Goal: Task Accomplishment & Management: Manage account settings

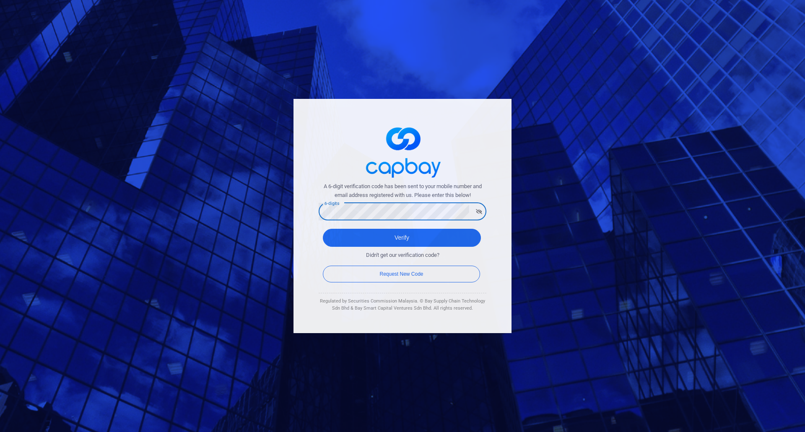
click at [283, 223] on div "A 6-digit verification code has been sent to your mobile number and email addre…" at bounding box center [402, 216] width 805 height 432
click at [323, 229] on button "Verify" at bounding box center [402, 238] width 158 height 18
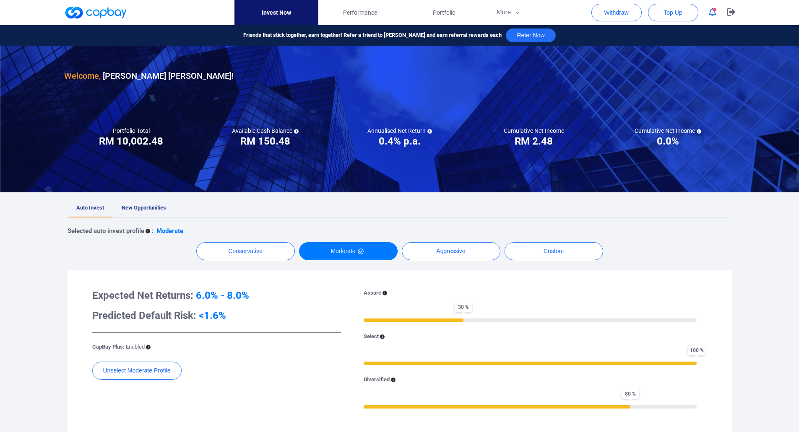
click at [784, 16] on div at bounding box center [399, 19] width 799 height 38
click at [786, 15] on div at bounding box center [399, 19] width 799 height 38
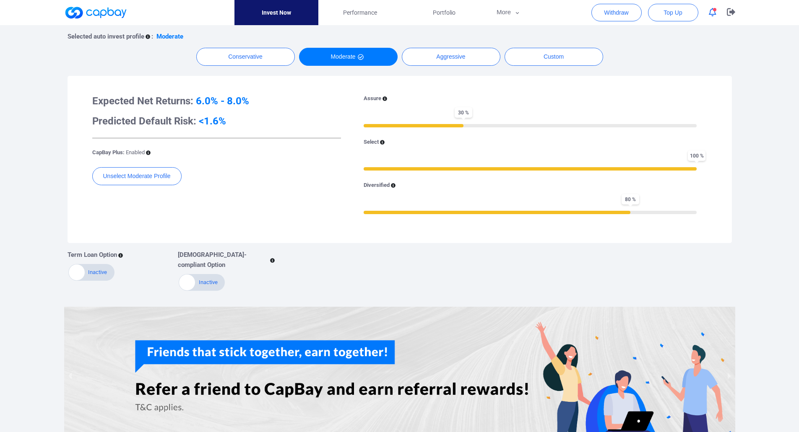
scroll to position [177, 0]
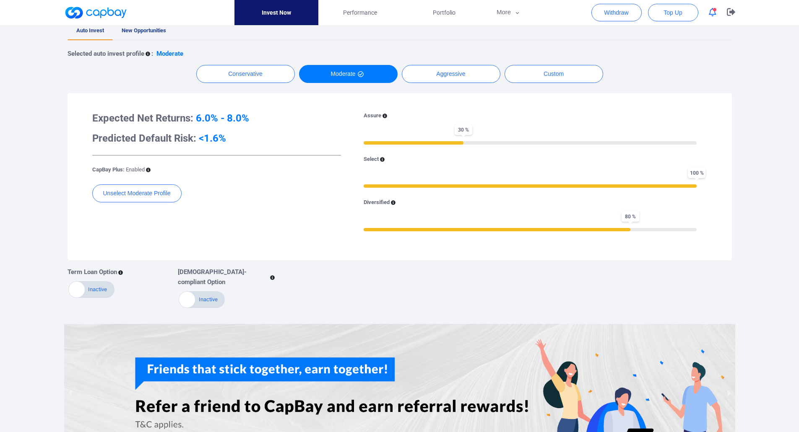
click at [759, 236] on div "Welcome, [PERSON_NAME] [PERSON_NAME] ! Portfolio Total Portfolio Total RM *****…" at bounding box center [399, 169] width 799 height 602
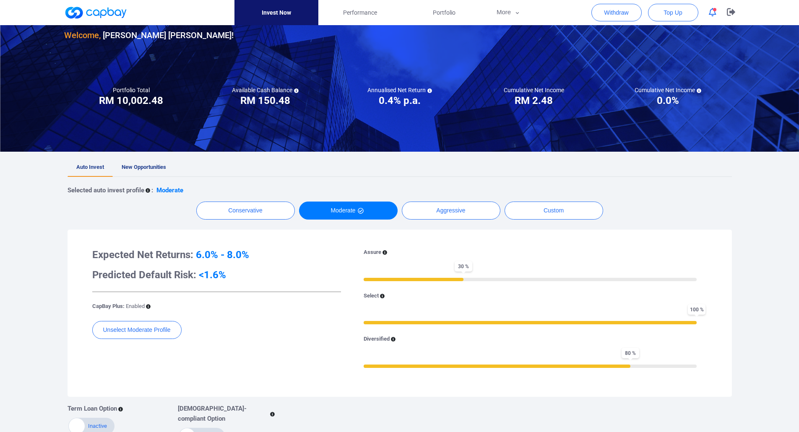
scroll to position [0, 0]
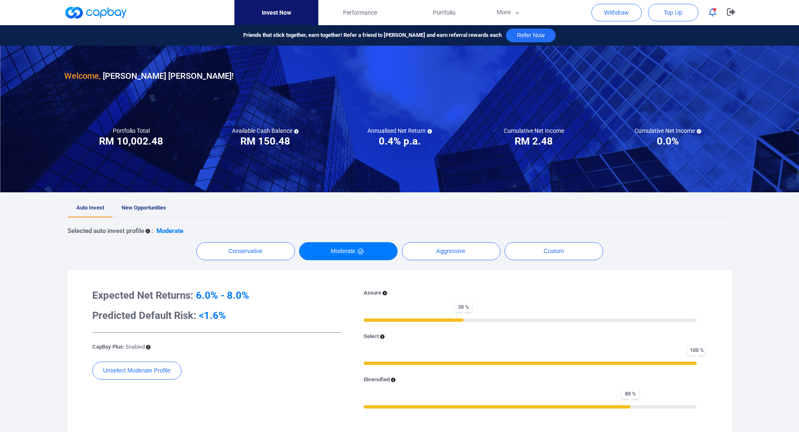
click at [320, 202] on ul "Auto Invest New Opportunities" at bounding box center [399, 208] width 664 height 18
click at [392, 207] on ul "Auto Invest New Opportunities" at bounding box center [399, 208] width 664 height 18
click at [365, 16] on span "Performance" at bounding box center [360, 12] width 34 height 9
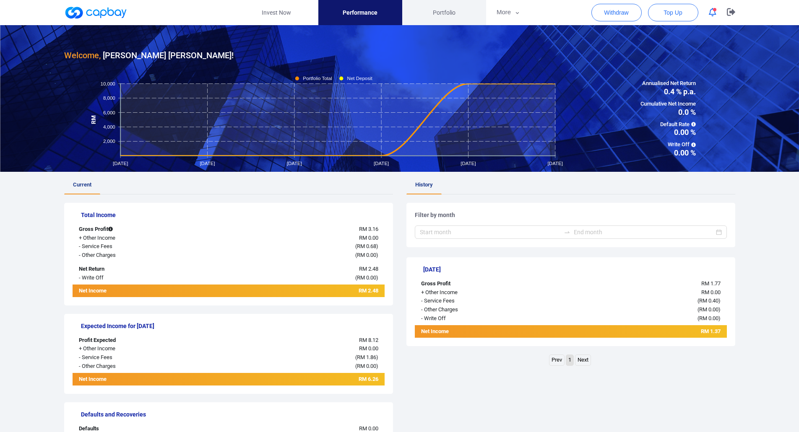
click at [458, 18] on link "Portfolio" at bounding box center [444, 12] width 84 height 25
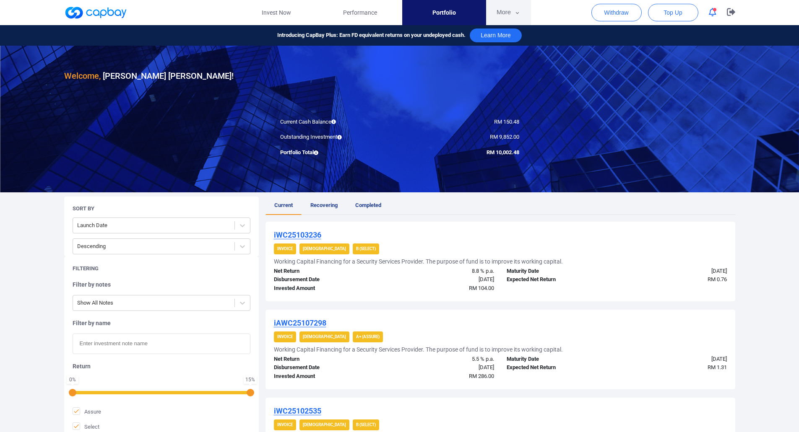
click at [514, 17] on button "More" at bounding box center [508, 12] width 45 height 25
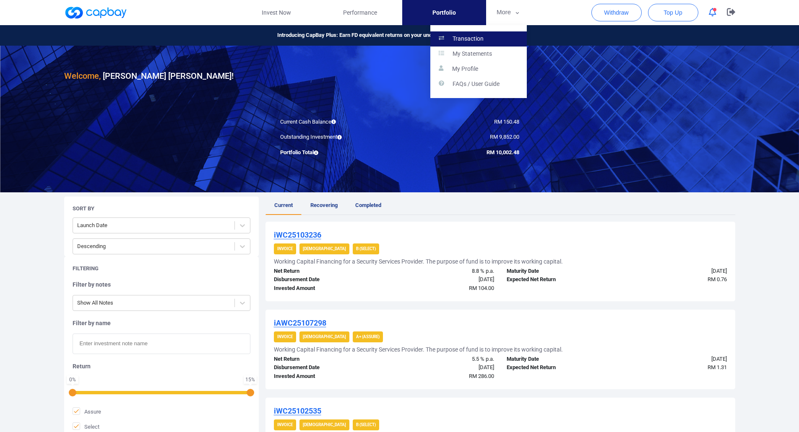
click at [475, 39] on p "Transaction" at bounding box center [467, 39] width 31 height 8
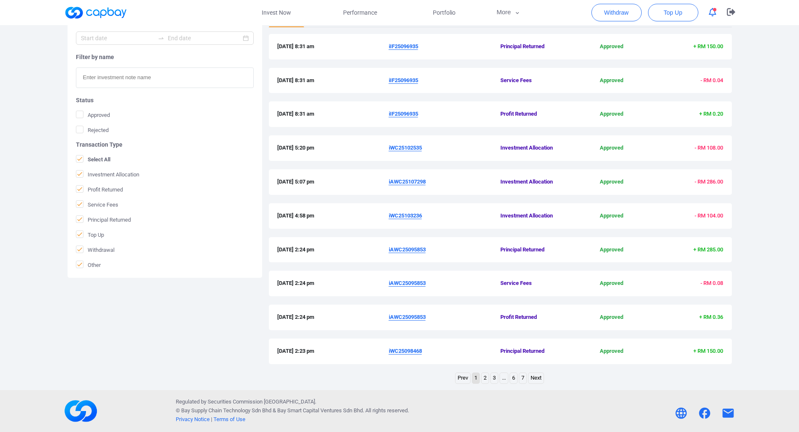
scroll to position [97, 0]
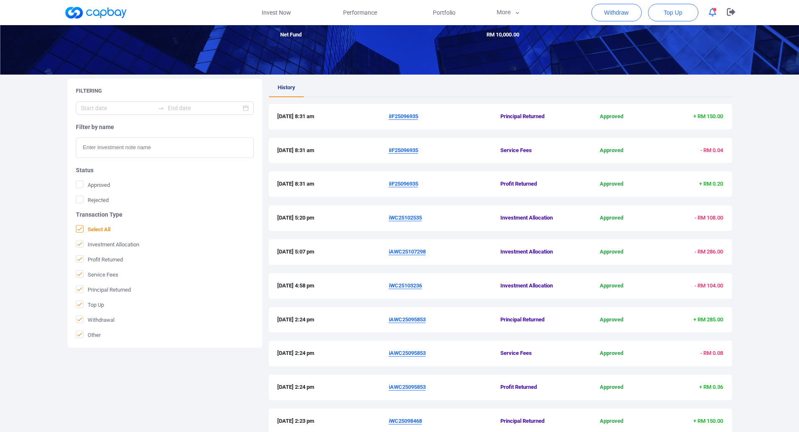
click at [79, 232] on icon at bounding box center [79, 229] width 7 height 7
click at [0, 0] on input "Select All" at bounding box center [0, 0] width 0 height 0
click at [108, 259] on span "Profit Returned" at bounding box center [99, 259] width 47 height 8
click at [0, 0] on input "Profit Returned" at bounding box center [0, 0] width 0 height 0
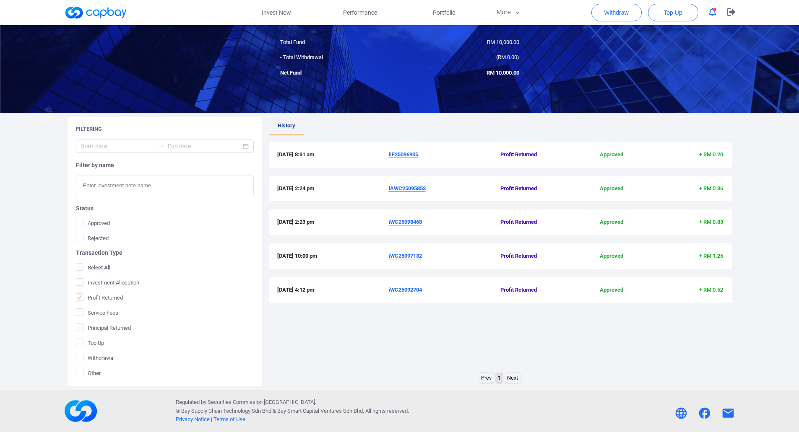
scroll to position [0, 0]
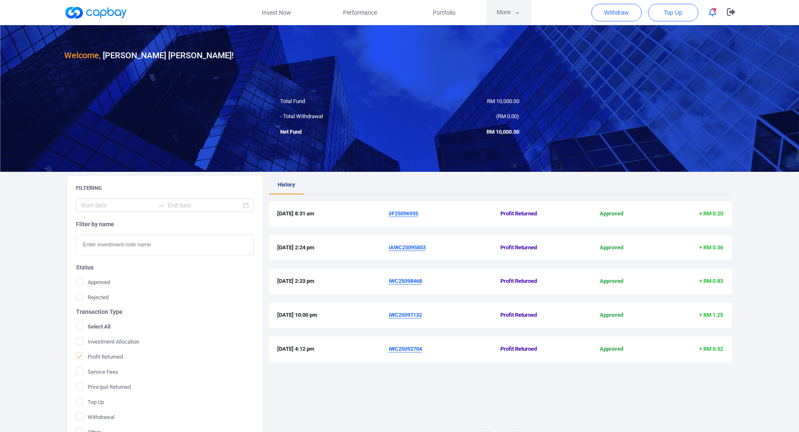
click at [503, 17] on button "More" at bounding box center [508, 12] width 45 height 25
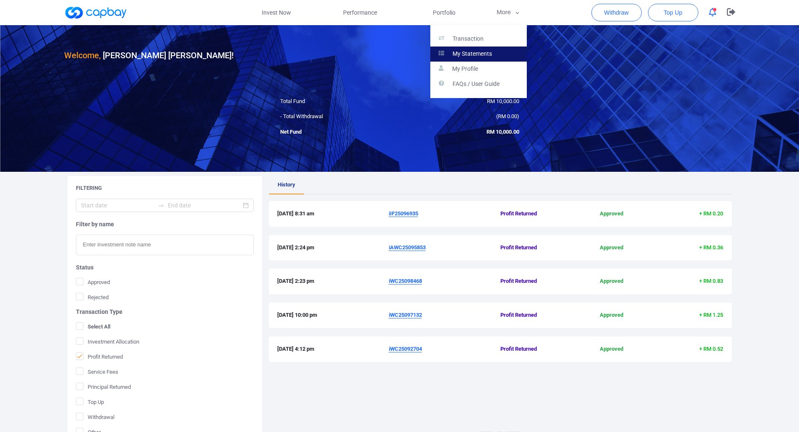
click at [482, 57] on p "My Statements" at bounding box center [471, 54] width 39 height 8
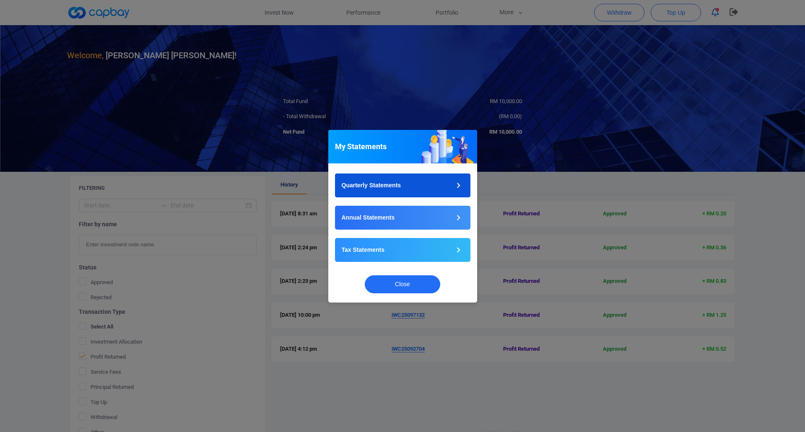
click at [438, 181] on button "Quarterly Statements" at bounding box center [402, 186] width 135 height 24
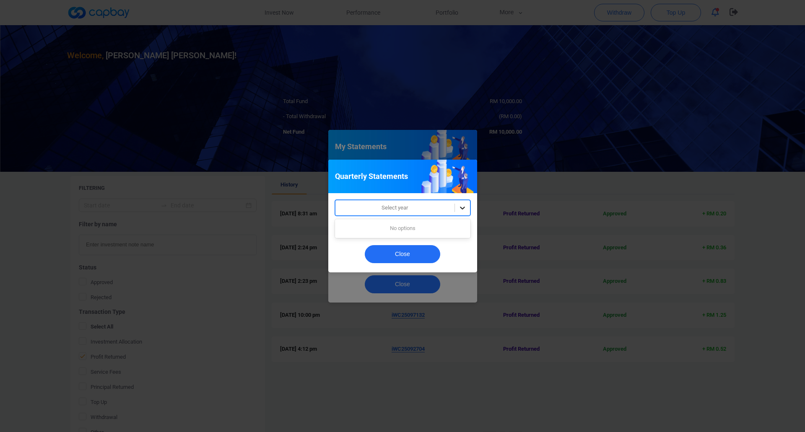
click at [462, 207] on icon at bounding box center [462, 208] width 8 height 8
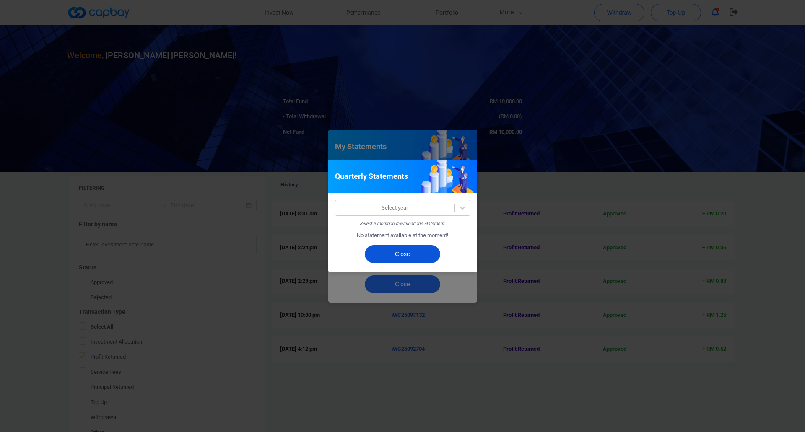
click at [414, 251] on button "Close" at bounding box center [402, 254] width 75 height 18
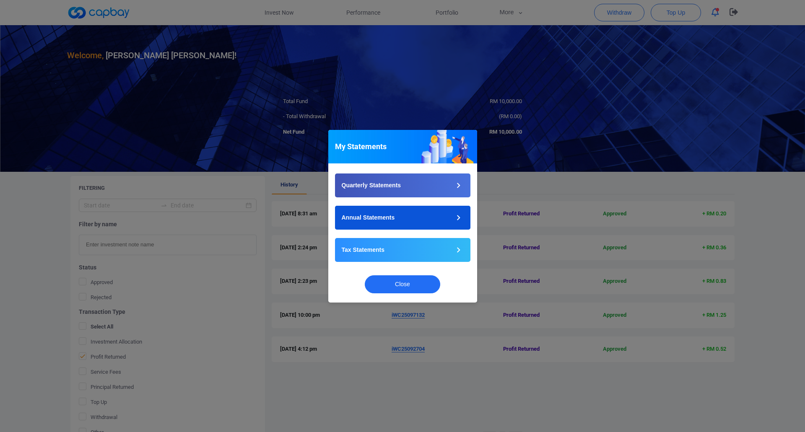
click at [462, 218] on icon "button" at bounding box center [458, 218] width 10 height 10
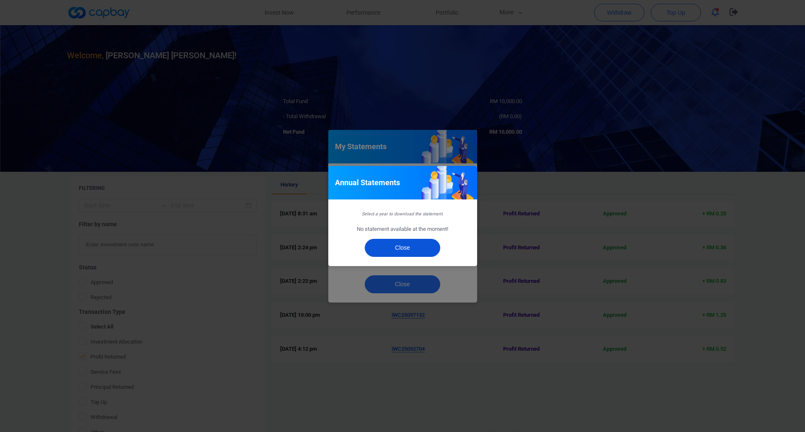
click at [417, 249] on button "Close" at bounding box center [402, 248] width 75 height 18
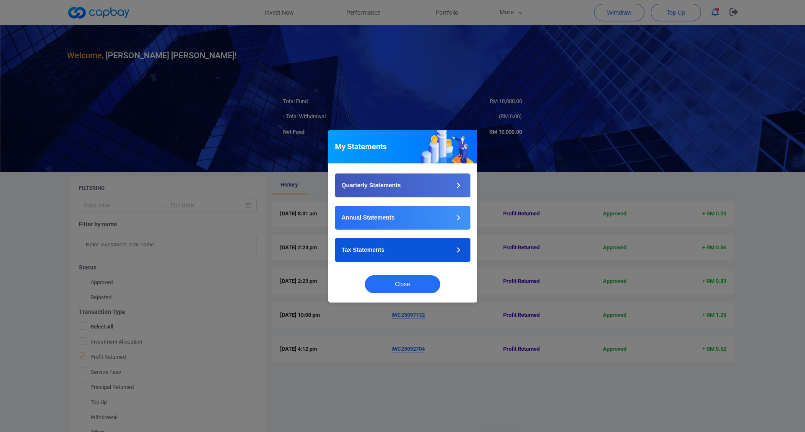
click at [421, 253] on button "Tax Statements" at bounding box center [402, 250] width 135 height 24
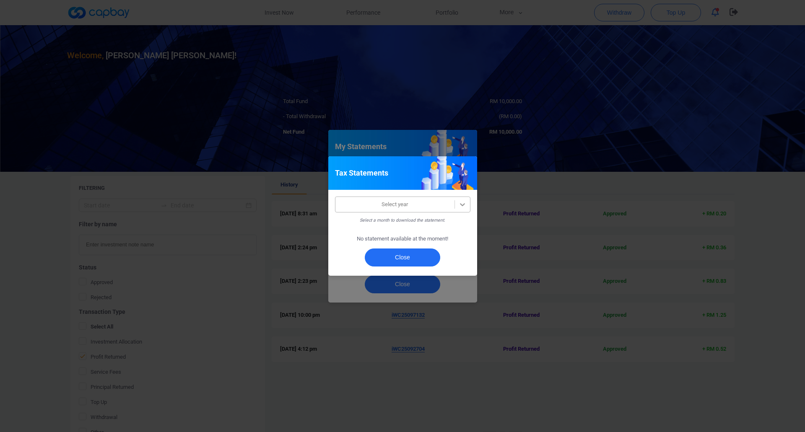
click at [467, 205] on div at bounding box center [462, 204] width 15 height 15
click at [417, 257] on button "Close" at bounding box center [402, 258] width 75 height 18
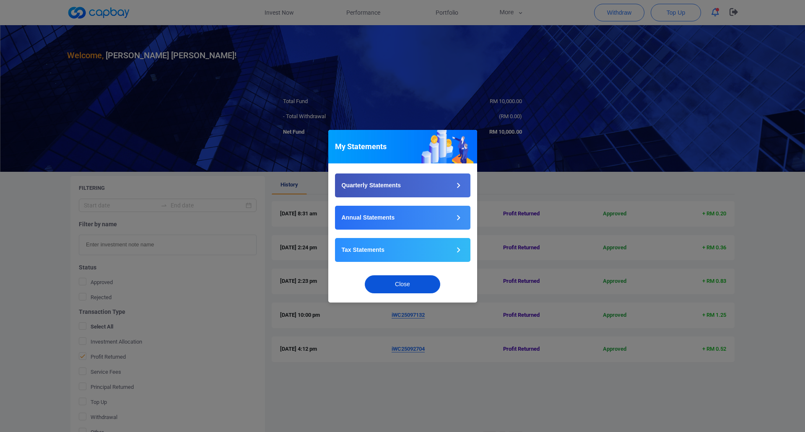
click at [413, 280] on button "Close" at bounding box center [402, 284] width 75 height 18
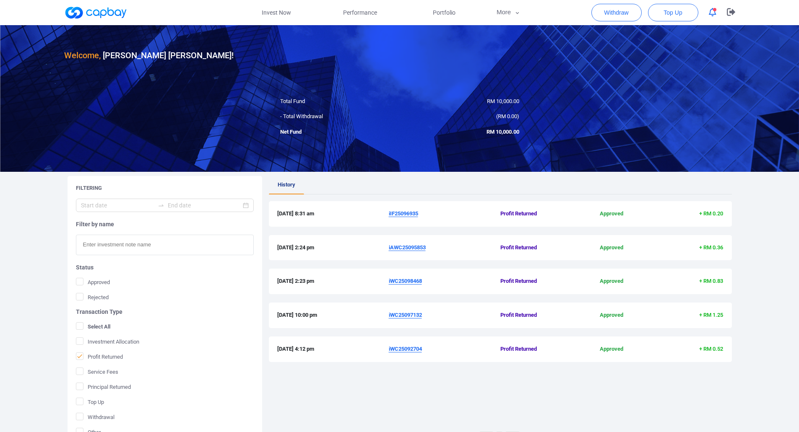
scroll to position [59, 0]
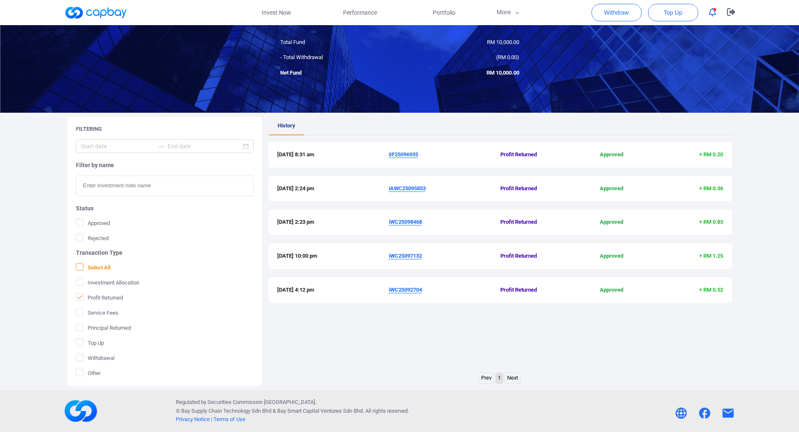
click at [80, 268] on icon at bounding box center [79, 267] width 7 height 7
click at [0, 0] on input "Select All" at bounding box center [0, 0] width 0 height 0
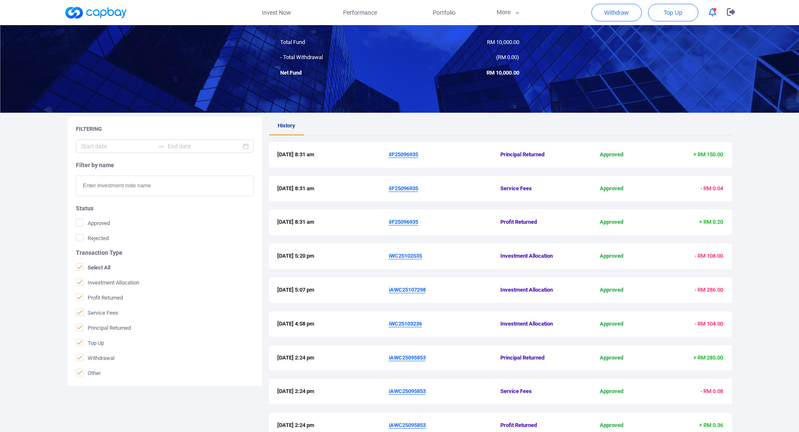
click at [404, 223] on u "iIF25096935" at bounding box center [403, 222] width 29 height 6
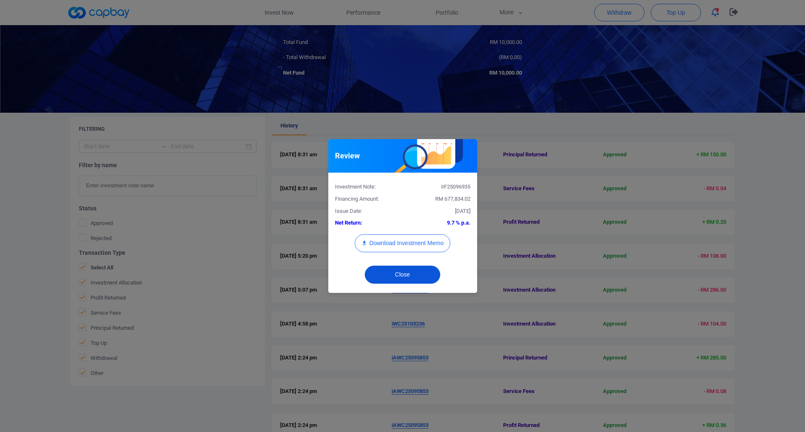
click at [415, 281] on button "Close" at bounding box center [402, 275] width 75 height 18
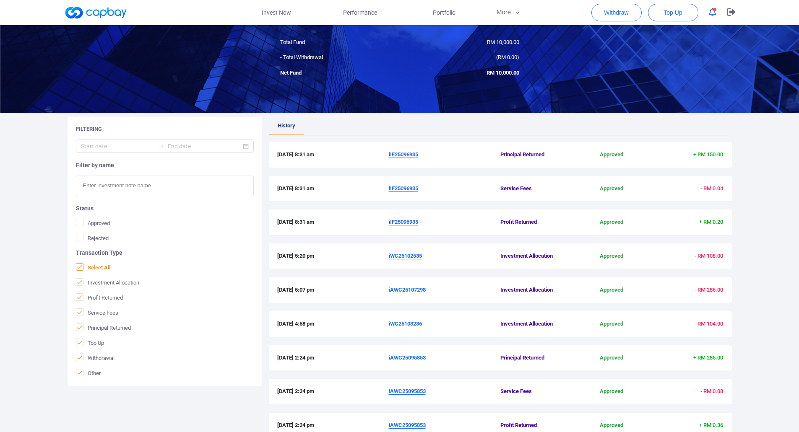
click at [83, 266] on icon at bounding box center [79, 267] width 7 height 7
click at [0, 0] on input "Select All" at bounding box center [0, 0] width 0 height 0
click at [81, 374] on icon at bounding box center [79, 372] width 7 height 7
click at [0, 0] on input "Other" at bounding box center [0, 0] width 0 height 0
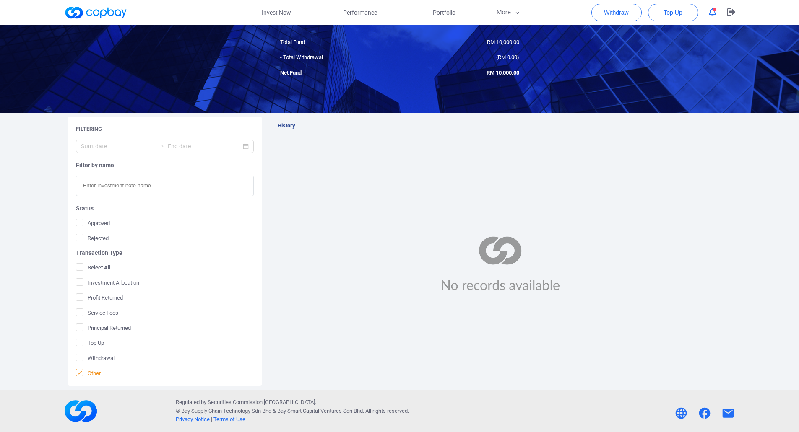
click at [78, 372] on icon at bounding box center [79, 372] width 7 height 7
click at [0, 0] on input "Other" at bounding box center [0, 0] width 0 height 0
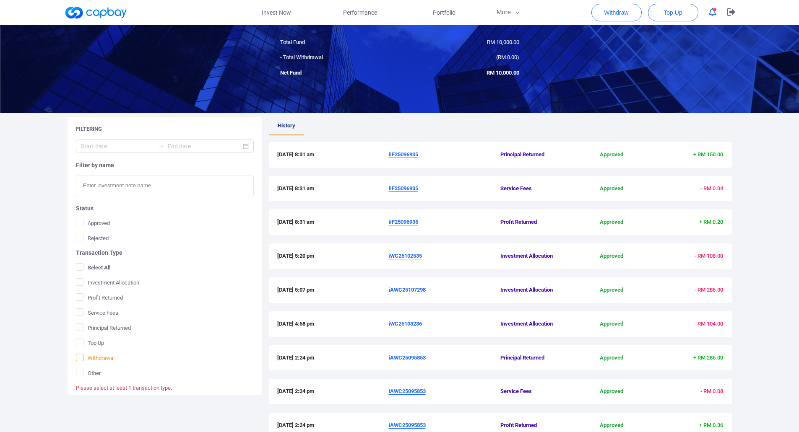
click at [78, 359] on icon at bounding box center [79, 357] width 7 height 7
click at [0, 0] on input "Withdrawal" at bounding box center [0, 0] width 0 height 0
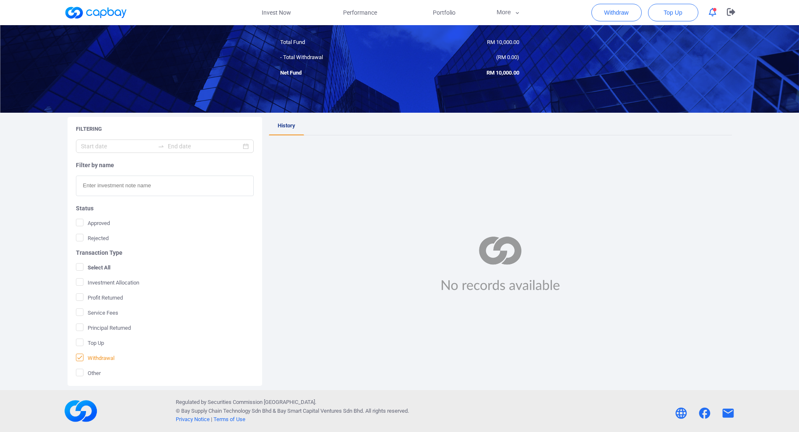
click at [78, 359] on icon at bounding box center [79, 357] width 7 height 7
click at [0, 0] on input "Withdrawal" at bounding box center [0, 0] width 0 height 0
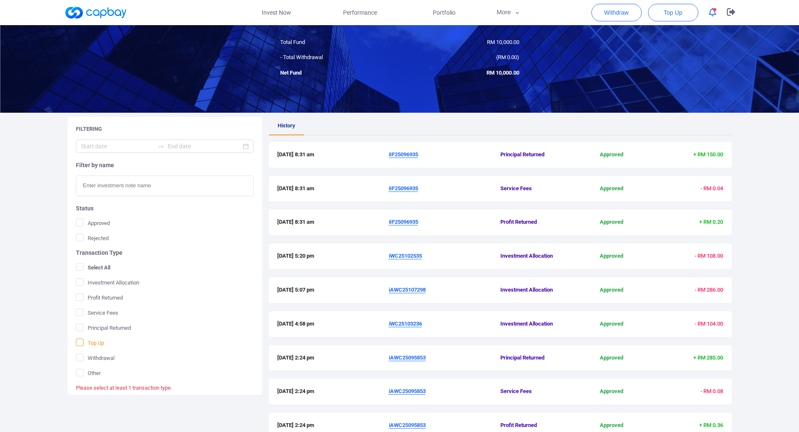
click at [83, 342] on span at bounding box center [80, 343] width 8 height 8
click at [0, 0] on input "Top Up" at bounding box center [0, 0] width 0 height 0
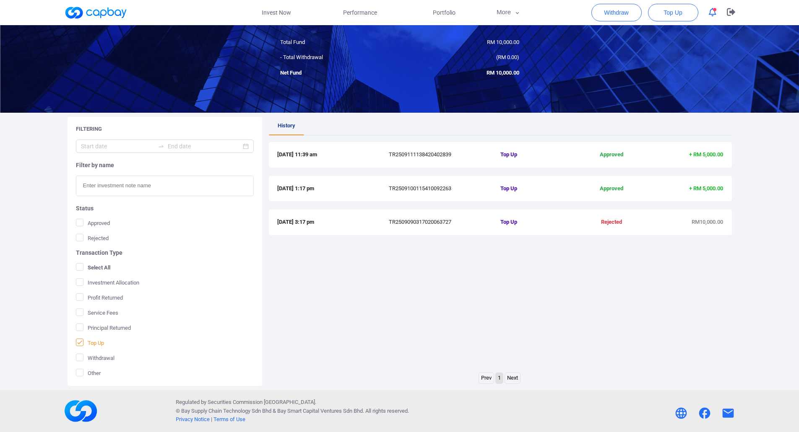
click at [83, 342] on span at bounding box center [80, 343] width 8 height 8
click at [0, 0] on input "Top Up" at bounding box center [0, 0] width 0 height 0
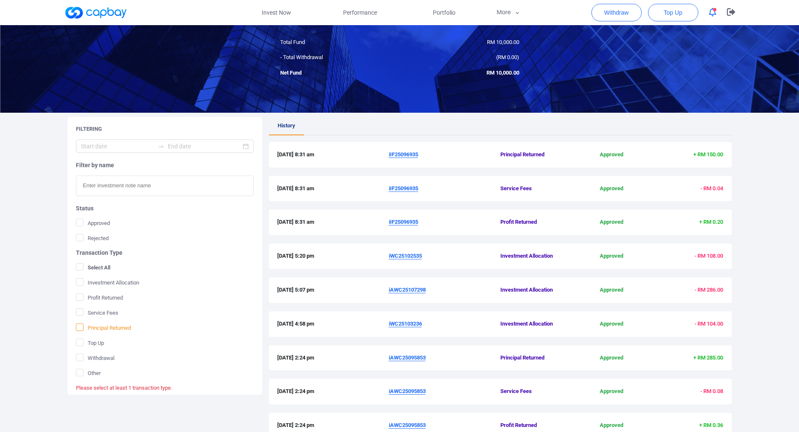
click at [82, 329] on icon at bounding box center [79, 327] width 7 height 7
click at [0, 0] on input "Principal Returned" at bounding box center [0, 0] width 0 height 0
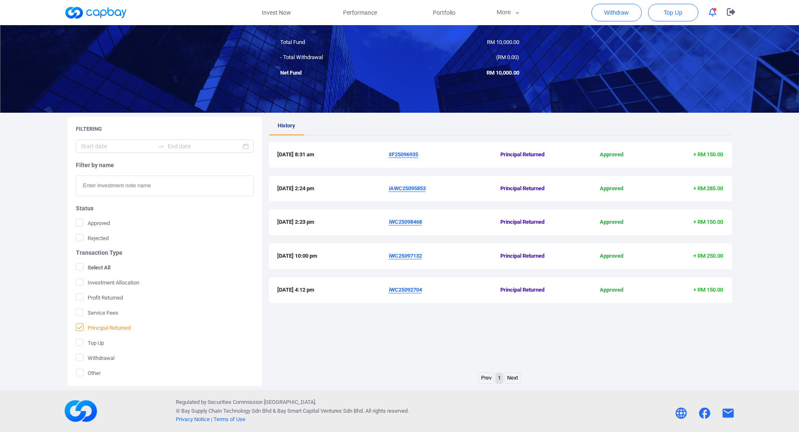
click at [77, 331] on span at bounding box center [80, 328] width 8 height 8
click at [0, 0] on input "Principal Returned" at bounding box center [0, 0] width 0 height 0
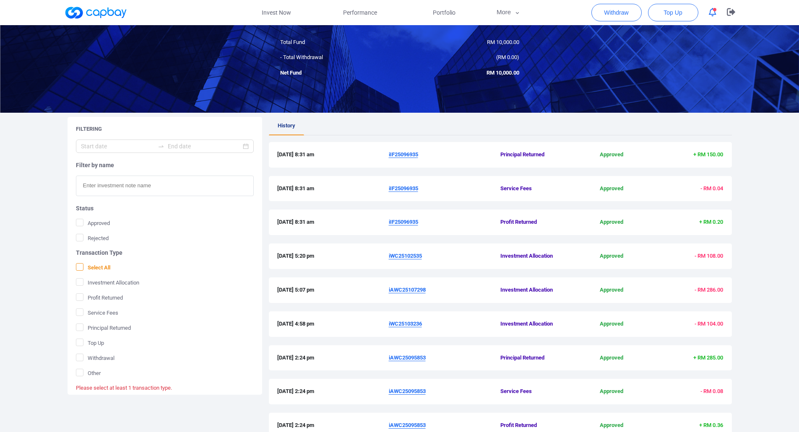
click at [82, 266] on icon at bounding box center [79, 267] width 7 height 7
click at [0, 0] on input "Select All" at bounding box center [0, 0] width 0 height 0
click at [409, 187] on u "iIF25096935" at bounding box center [403, 188] width 29 height 6
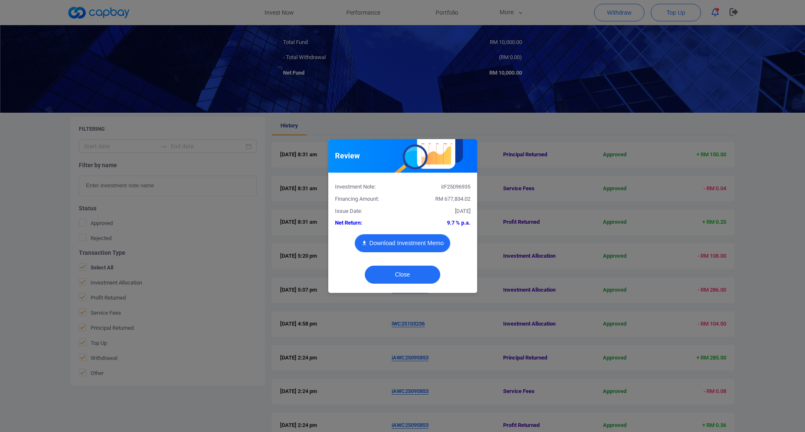
click at [436, 246] on button "Download Investment Memo" at bounding box center [403, 243] width 96 height 18
click at [405, 284] on div "Close" at bounding box center [402, 277] width 149 height 32
click at [410, 273] on button "Close" at bounding box center [402, 275] width 75 height 18
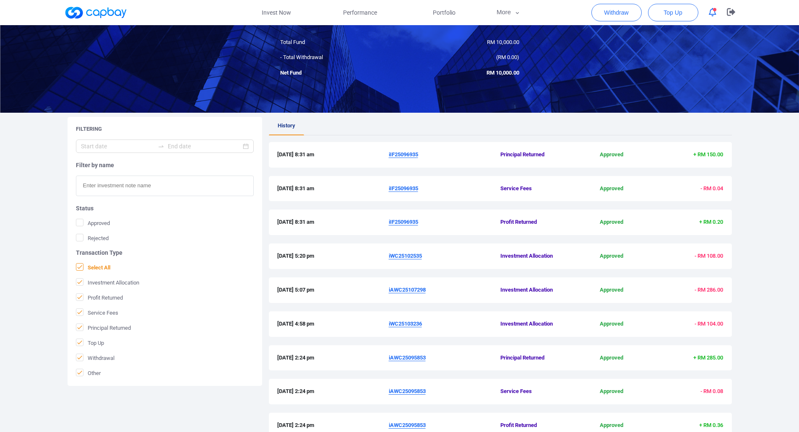
click at [109, 264] on span "Select All" at bounding box center [93, 267] width 34 height 8
click at [0, 0] on input "Select All" at bounding box center [0, 0] width 0 height 0
click at [116, 302] on form "Filter by name Status Approved Rejected Transaction Type Select All Investment …" at bounding box center [165, 266] width 178 height 253
click at [76, 299] on span at bounding box center [80, 297] width 8 height 8
click at [0, 0] on input "Profit Returned" at bounding box center [0, 0] width 0 height 0
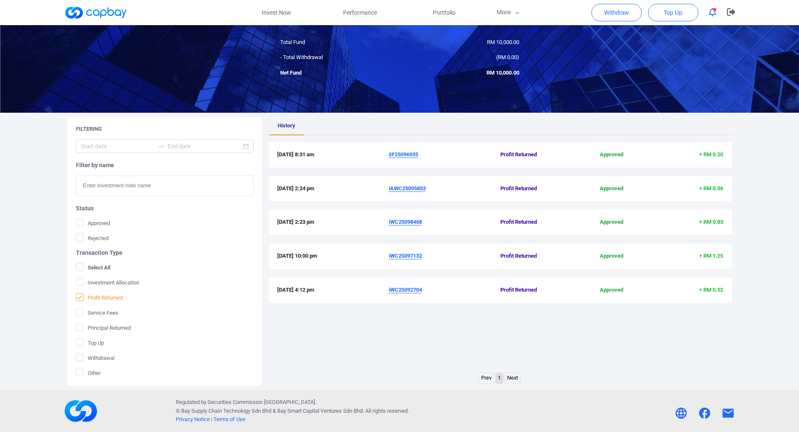
click at [80, 298] on icon at bounding box center [79, 297] width 7 height 7
click at [0, 0] on input "Profit Returned" at bounding box center [0, 0] width 0 height 0
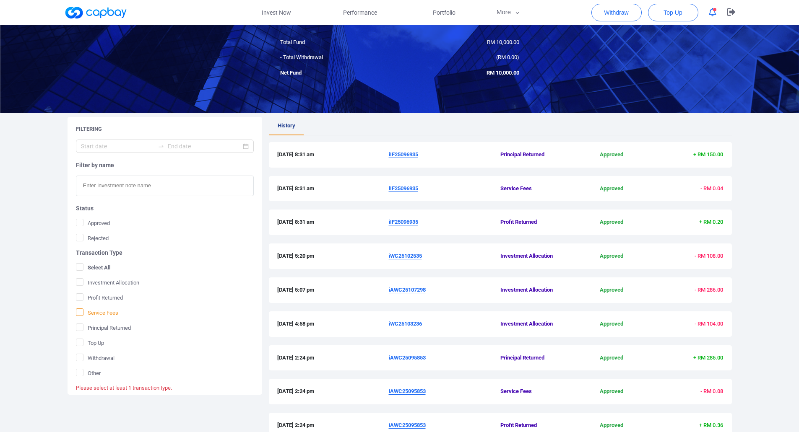
click at [80, 313] on icon at bounding box center [79, 312] width 7 height 7
click at [0, 0] on input "Service Fees" at bounding box center [0, 0] width 0 height 0
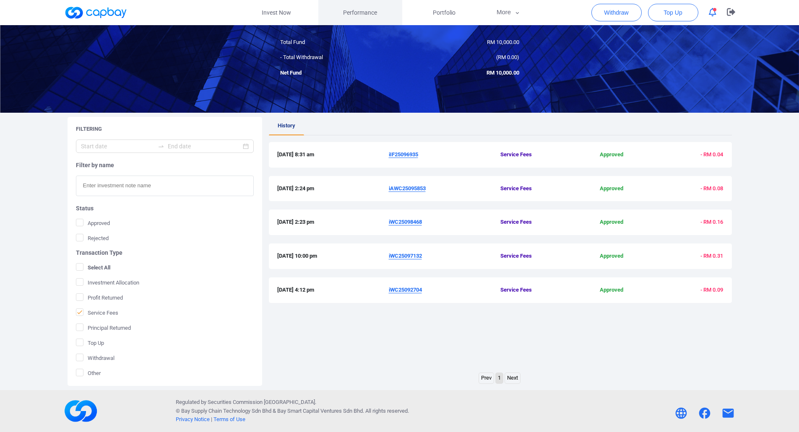
click at [345, 8] on span "Performance" at bounding box center [360, 12] width 34 height 9
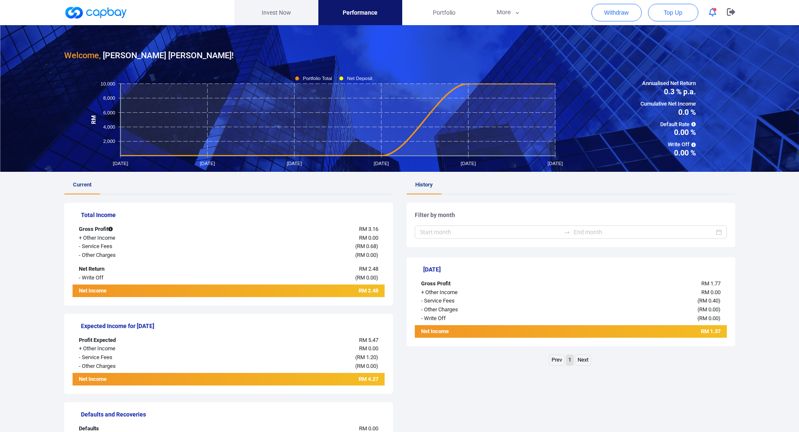
click at [289, 10] on link "Invest Now" at bounding box center [276, 12] width 84 height 25
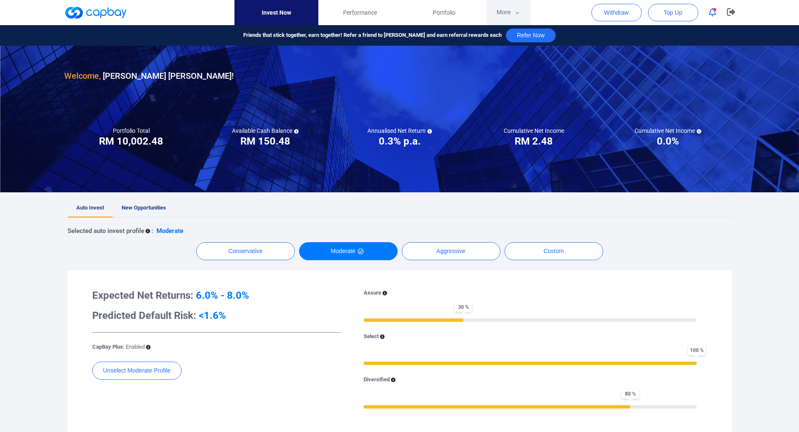
click at [503, 11] on button "More" at bounding box center [508, 12] width 45 height 25
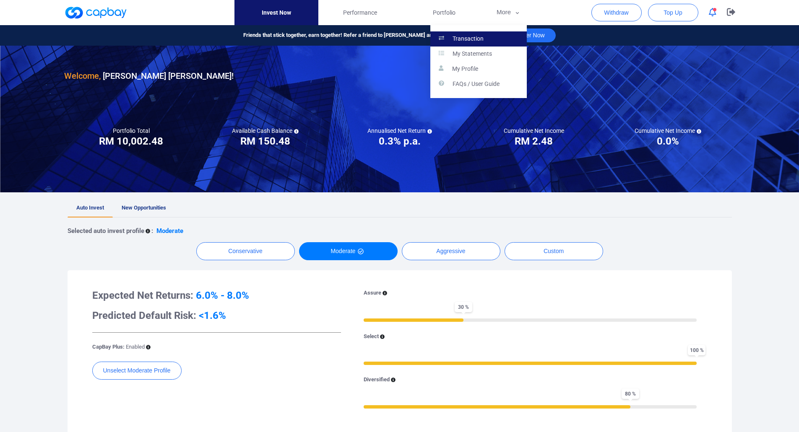
click at [471, 36] on p "Transaction" at bounding box center [467, 39] width 31 height 8
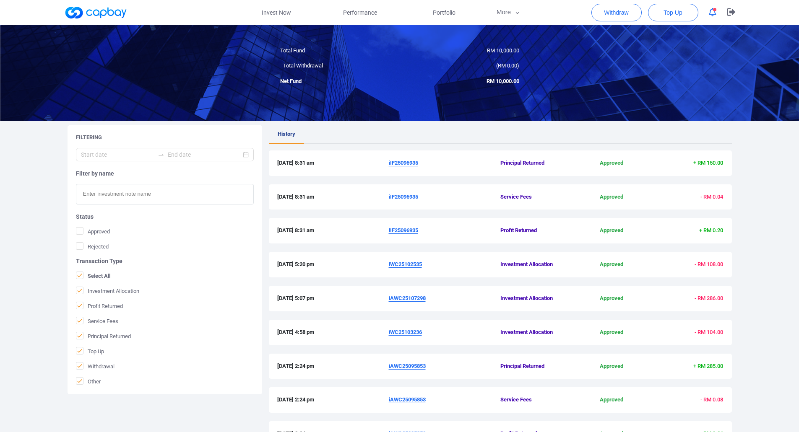
scroll to position [70, 0]
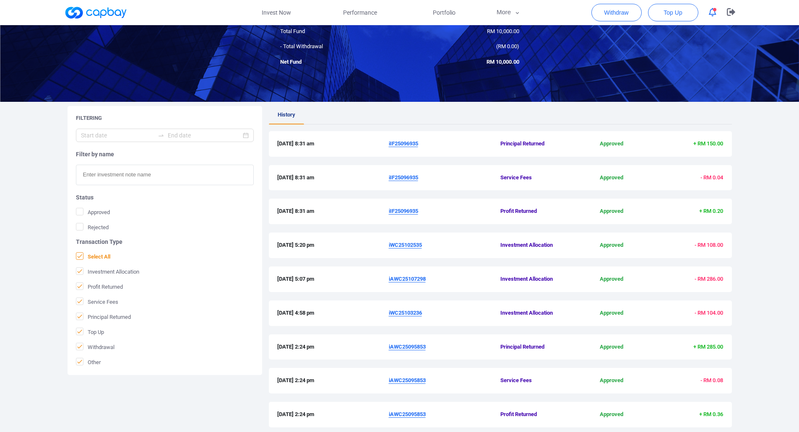
click at [106, 256] on span "Select All" at bounding box center [93, 256] width 34 height 8
click at [0, 0] on input "Select All" at bounding box center [0, 0] width 0 height 0
click at [102, 288] on span "Profit Returned" at bounding box center [99, 287] width 47 height 8
click at [0, 0] on input "Profit Returned" at bounding box center [0, 0] width 0 height 0
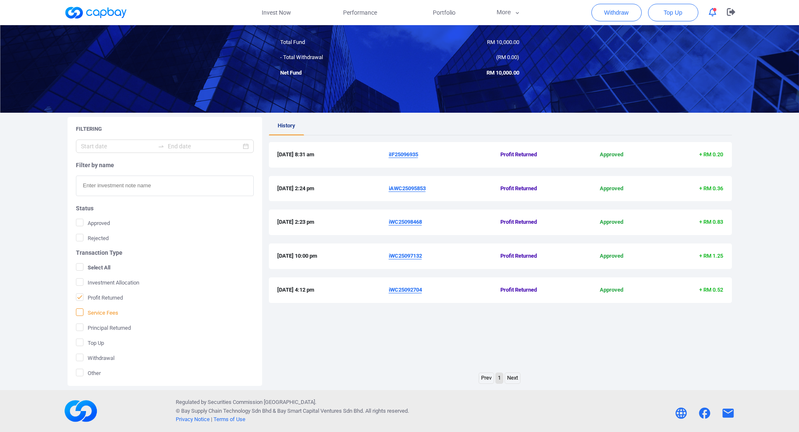
click at [94, 314] on span "Service Fees" at bounding box center [97, 313] width 42 height 8
click at [0, 0] on input "Service Fees" at bounding box center [0, 0] width 0 height 0
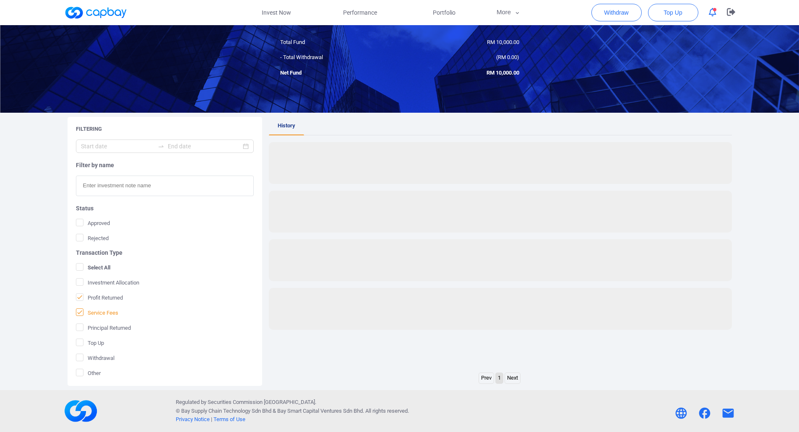
scroll to position [70, 0]
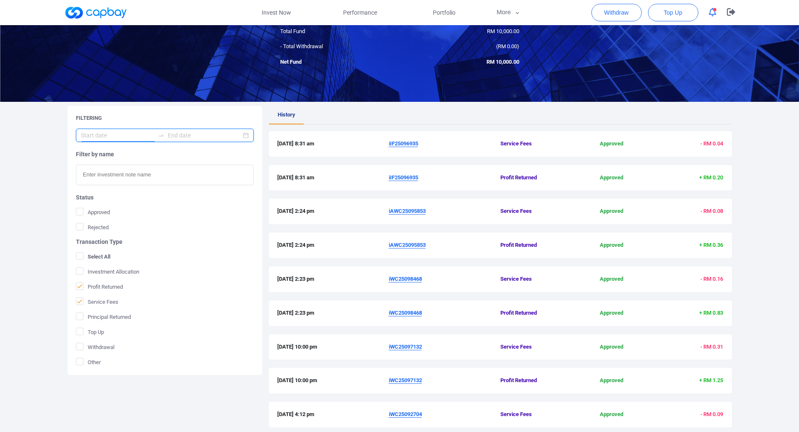
click at [106, 135] on input at bounding box center [117, 135] width 73 height 9
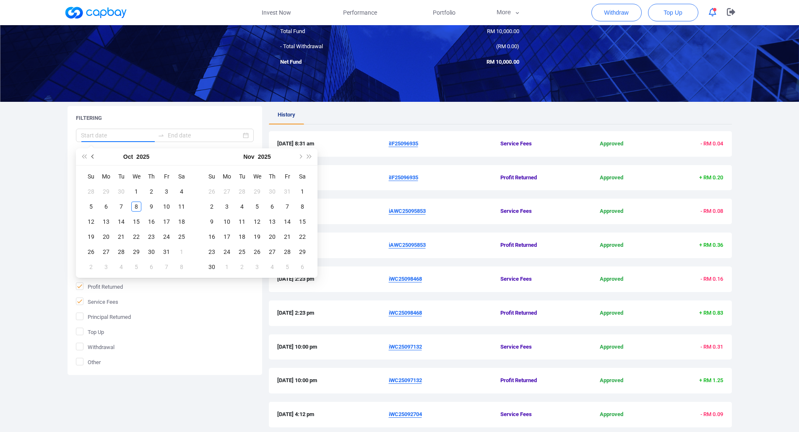
click at [91, 156] on span "Previous month (PageUp)" at bounding box center [93, 157] width 4 height 4
type input "[DATE]"
click at [108, 189] on div "1" at bounding box center [106, 192] width 10 height 10
click at [245, 136] on icon "close-circle" at bounding box center [246, 135] width 6 height 6
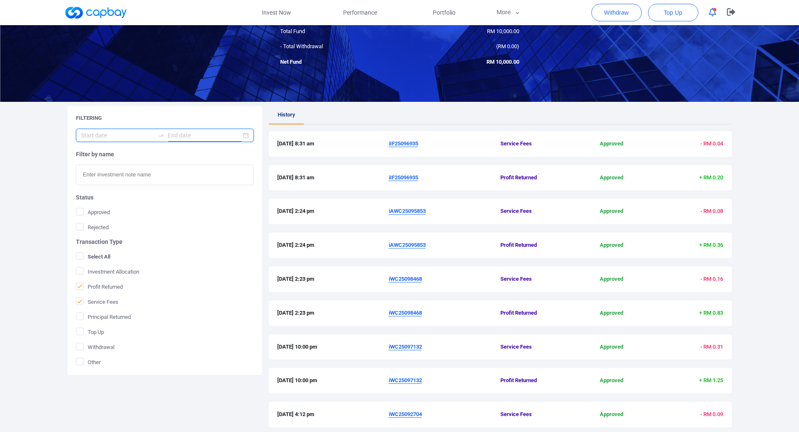
click at [245, 135] on div at bounding box center [165, 135] width 178 height 13
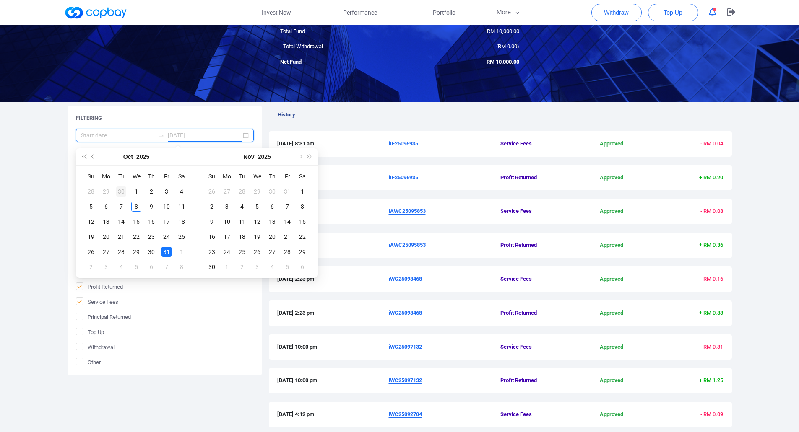
type input "[DATE]"
click at [86, 159] on button "Last year (Control + left)" at bounding box center [83, 156] width 9 height 17
type input "[DATE]"
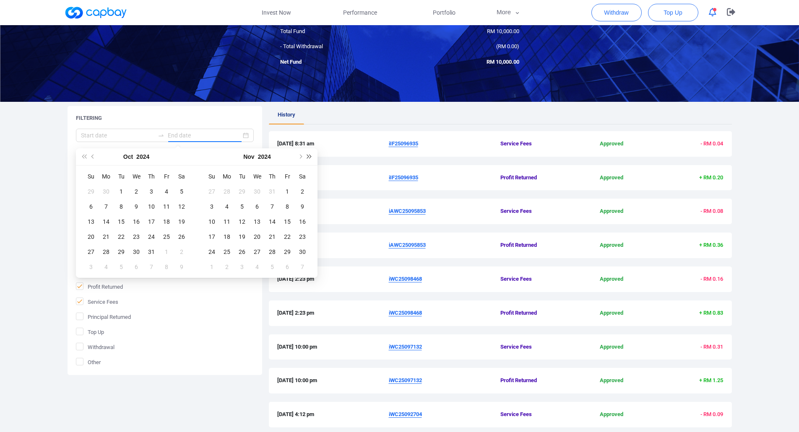
click at [309, 158] on span "Next year (Control + right)" at bounding box center [309, 157] width 4 height 4
click at [94, 159] on button "Previous month (PageUp)" at bounding box center [92, 156] width 9 height 17
type input "[DATE]"
click at [121, 254] on div "30" at bounding box center [121, 252] width 10 height 10
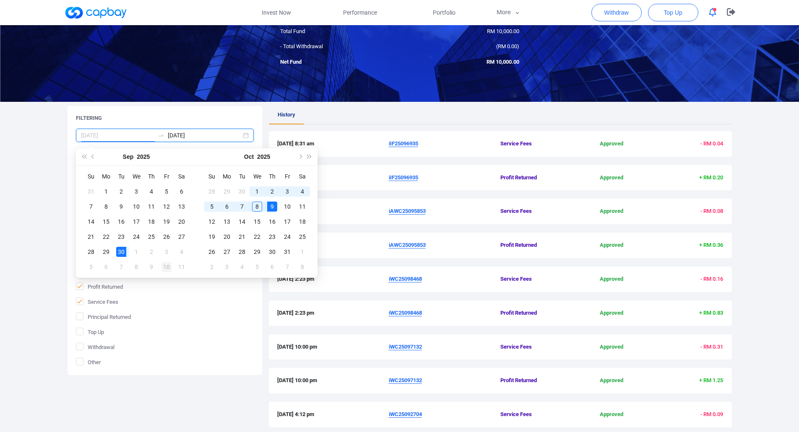
type input "[DATE]"
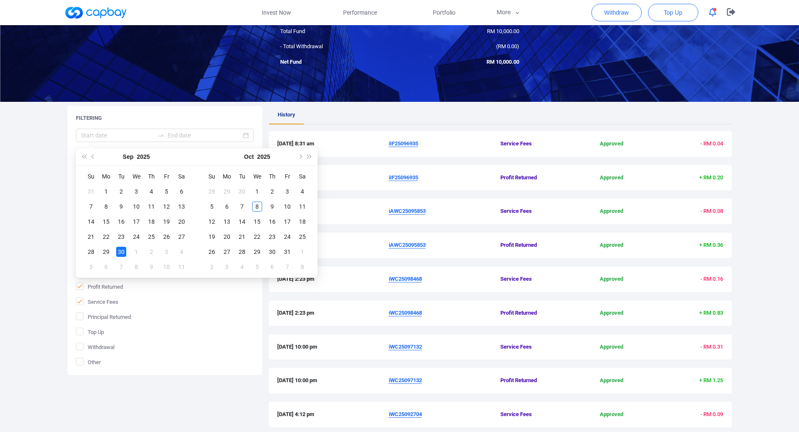
click at [215, 310] on form "Filter by name Status Approved Rejected Transaction Type Select All Investment …" at bounding box center [165, 248] width 178 height 238
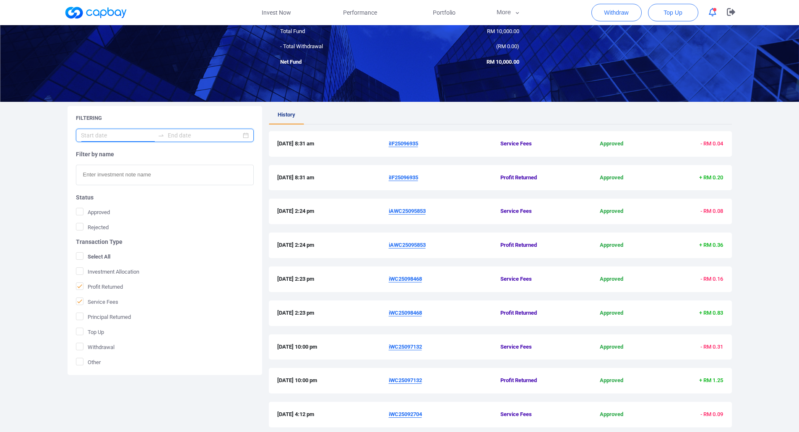
click at [112, 137] on input at bounding box center [117, 135] width 73 height 9
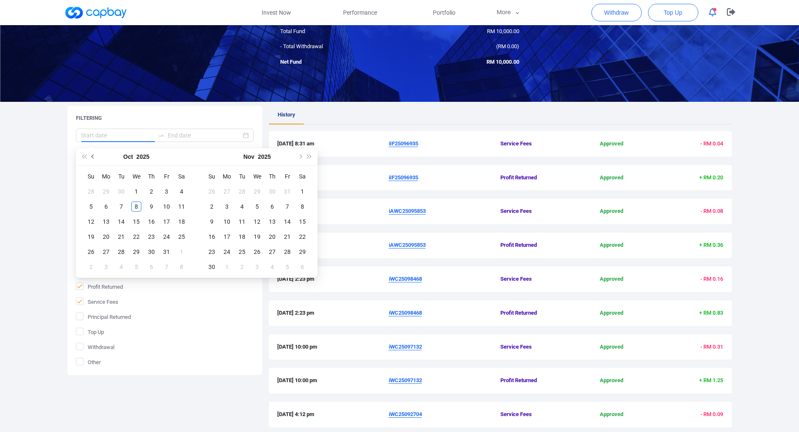
click at [95, 158] on button "Previous month (PageUp)" at bounding box center [92, 156] width 9 height 17
type input "[DATE]"
click at [105, 192] on div "1" at bounding box center [106, 192] width 10 height 10
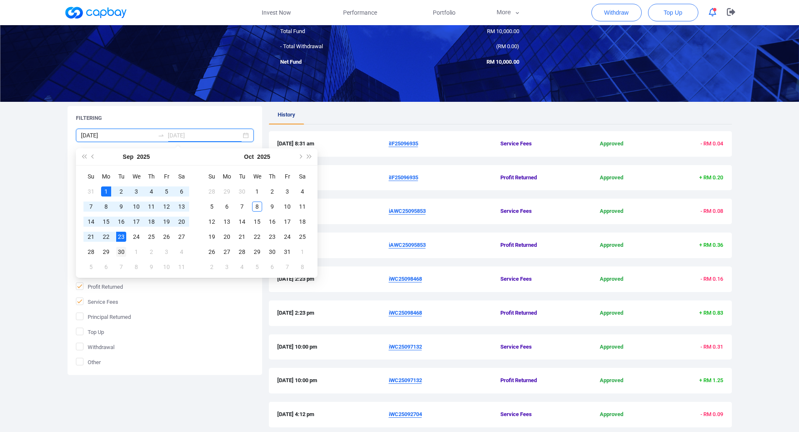
type input "[DATE]"
click at [119, 251] on div "30" at bounding box center [121, 252] width 10 height 10
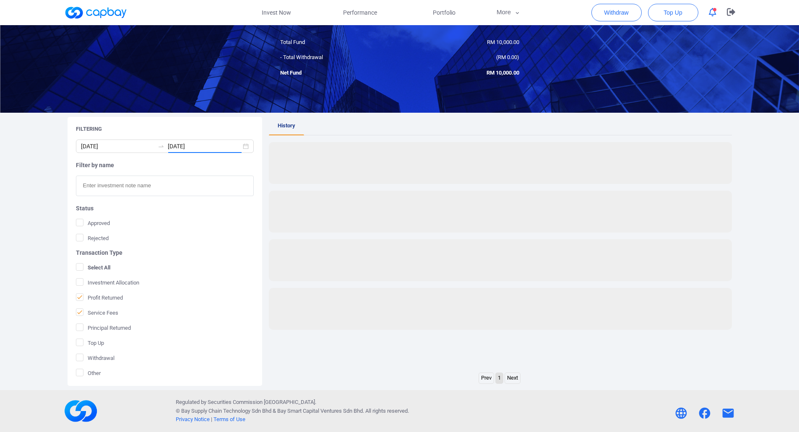
scroll to position [59, 0]
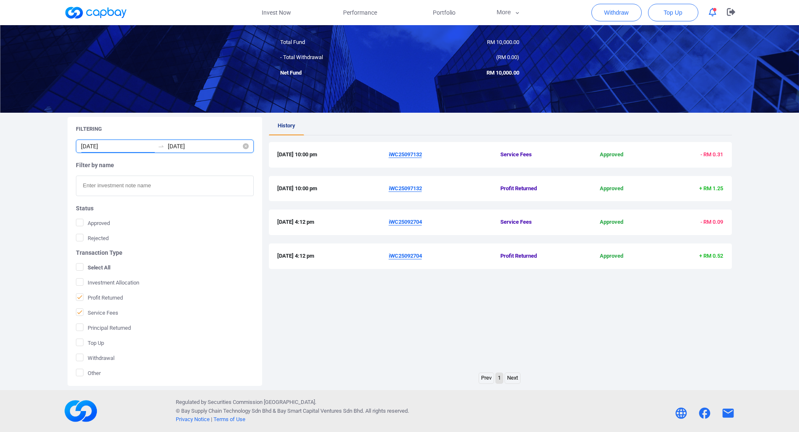
click at [88, 147] on input "[DATE]" at bounding box center [117, 146] width 73 height 9
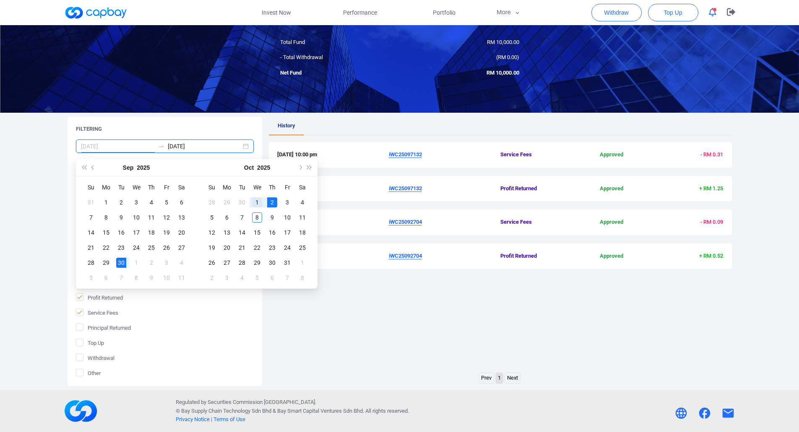
type input "[DATE]"
click at [260, 201] on div "1" at bounding box center [257, 202] width 10 height 10
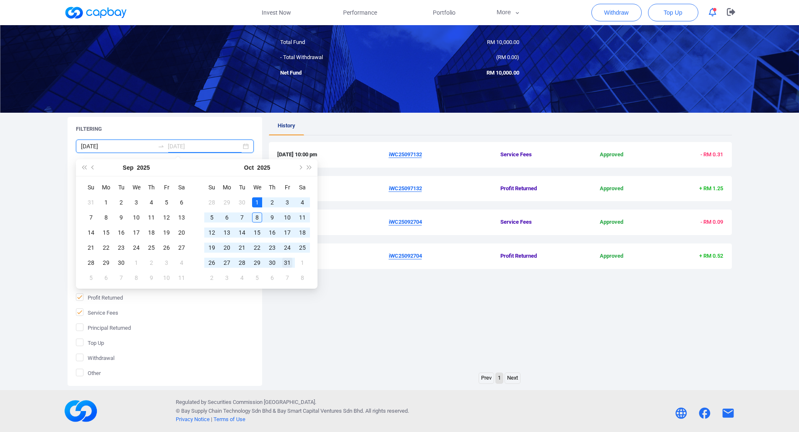
type input "[DATE]"
click at [290, 261] on div "31" at bounding box center [287, 263] width 10 height 10
